Goal: Transaction & Acquisition: Obtain resource

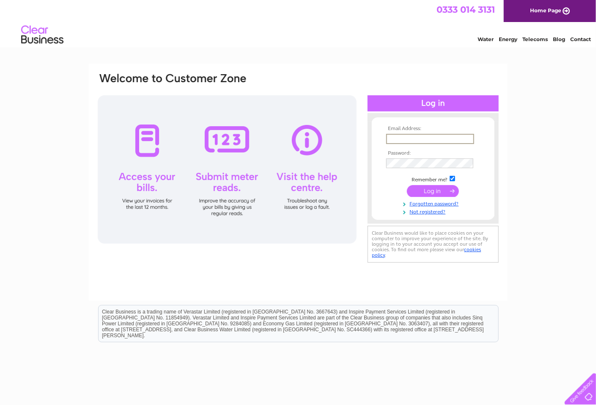
type input "alan@aquatitans.com"
click at [433, 190] on input "submit" at bounding box center [433, 191] width 52 height 12
click at [426, 190] on input "submit" at bounding box center [433, 190] width 52 height 12
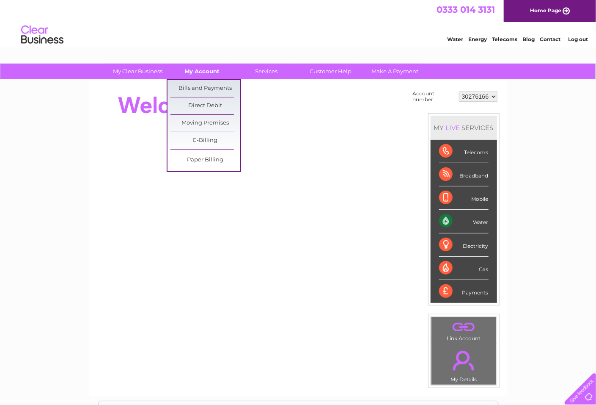
click at [210, 71] on link "My Account" at bounding box center [202, 71] width 70 height 16
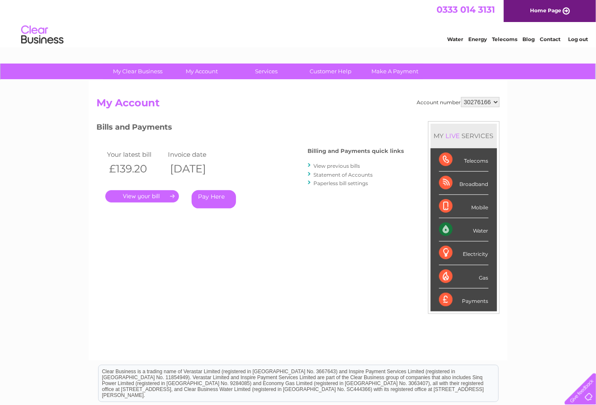
click at [157, 192] on link "." at bounding box center [142, 196] width 74 height 12
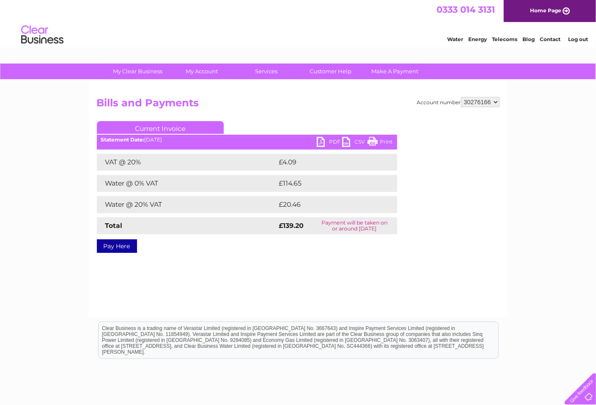
click at [329, 138] on link "PDF" at bounding box center [329, 143] width 25 height 12
